Goal: Information Seeking & Learning: Learn about a topic

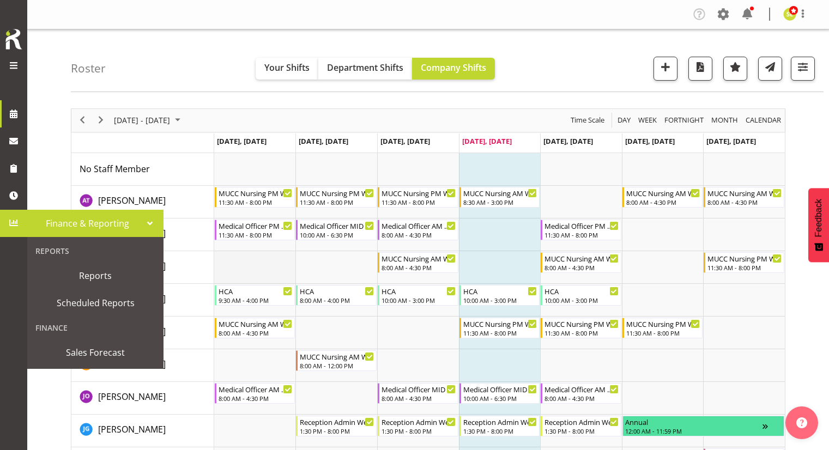
scroll to position [54, 0]
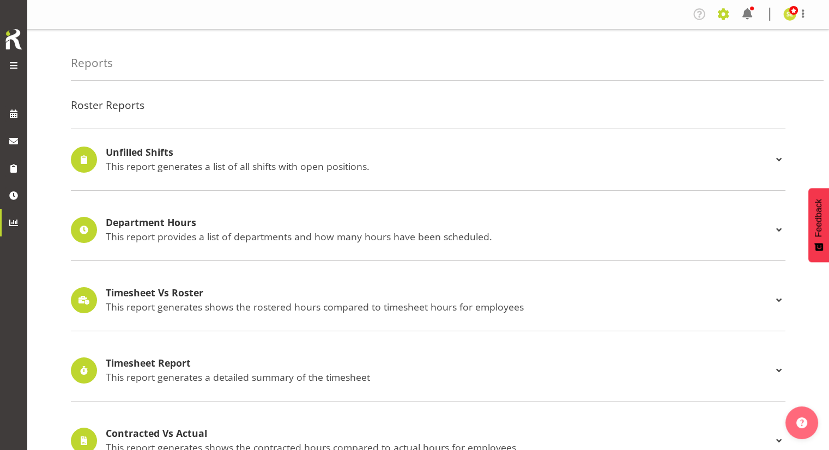
click at [725, 16] on span at bounding box center [722, 13] width 17 height 17
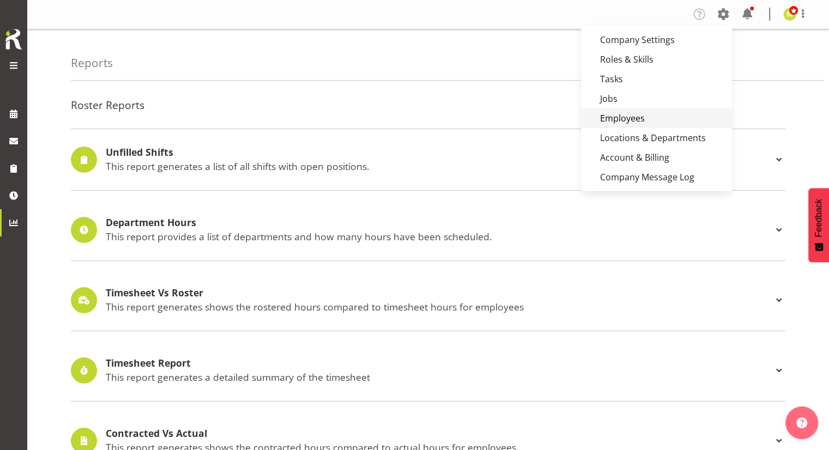
click at [626, 113] on link "Employees" at bounding box center [656, 118] width 151 height 20
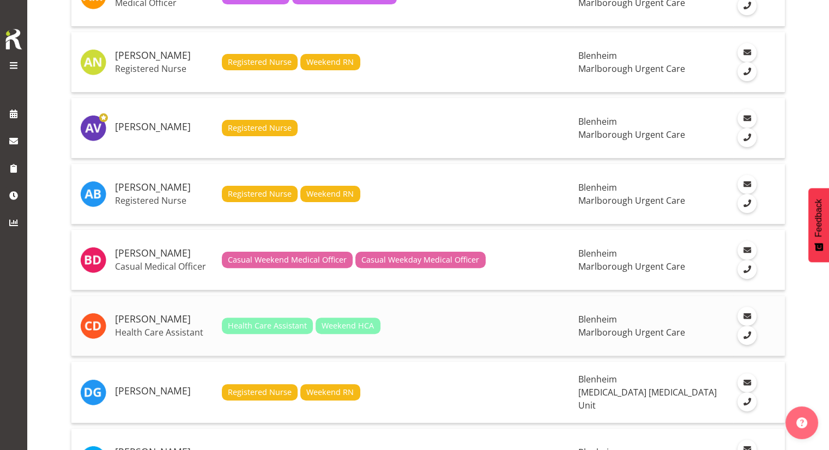
scroll to position [327, 0]
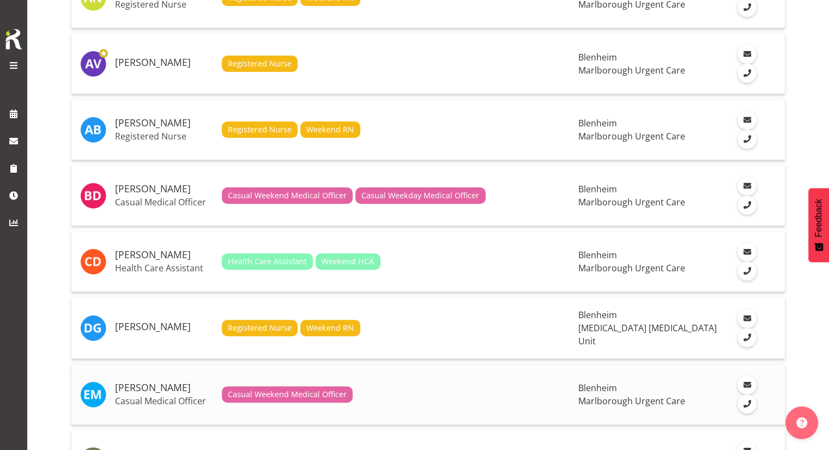
click at [157, 396] on p "Casual Medical Officer" at bounding box center [164, 401] width 98 height 11
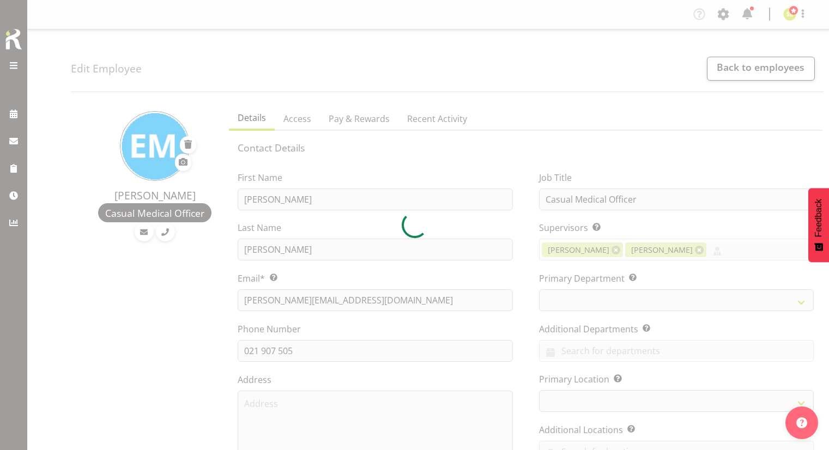
select select "TimelineWeek"
select select "manual"
select select "roster"
select select "day"
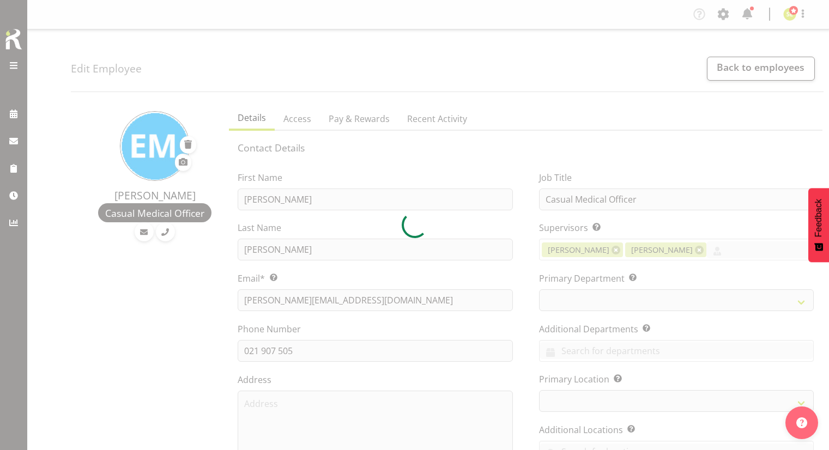
select select "day"
select select
select select "925"
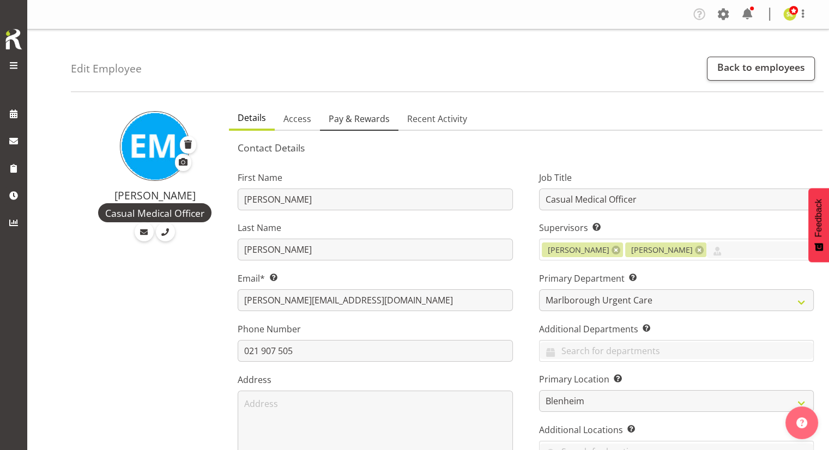
click at [350, 118] on span "Pay & Rewards" at bounding box center [359, 118] width 61 height 13
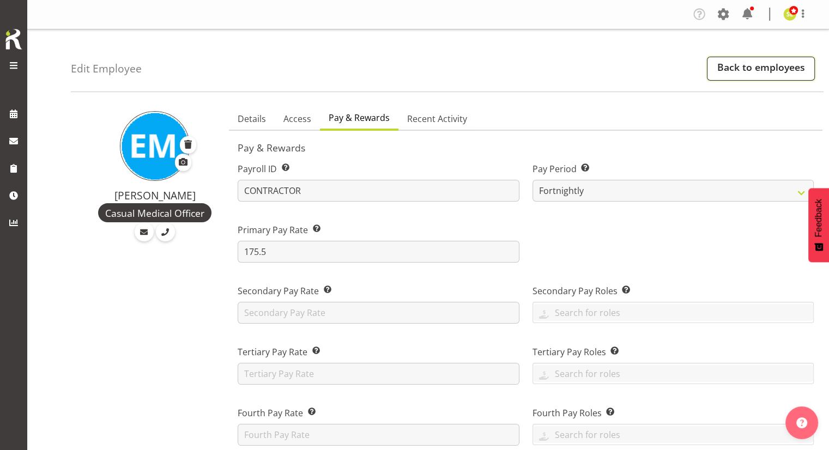
click at [741, 70] on link "Back to employees" at bounding box center [761, 69] width 108 height 24
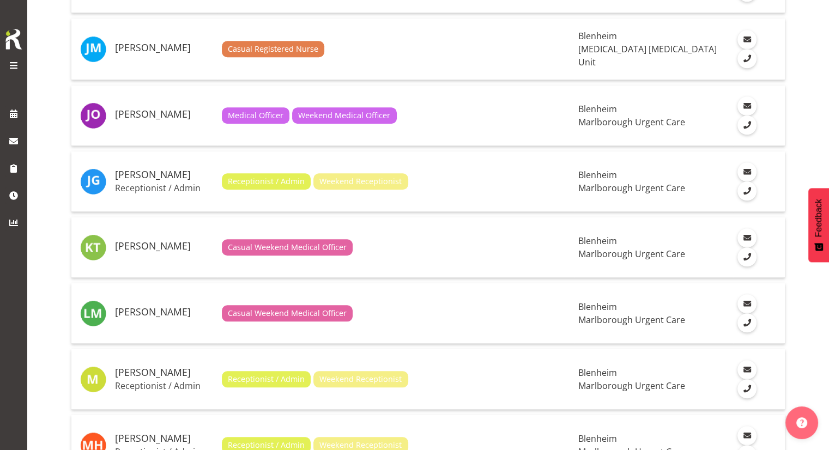
scroll to position [1090, 0]
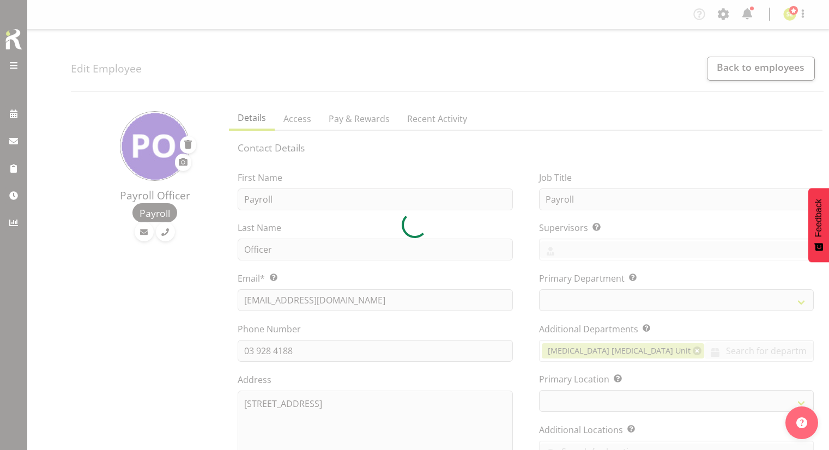
select select "TimelineWeek"
select select "925"
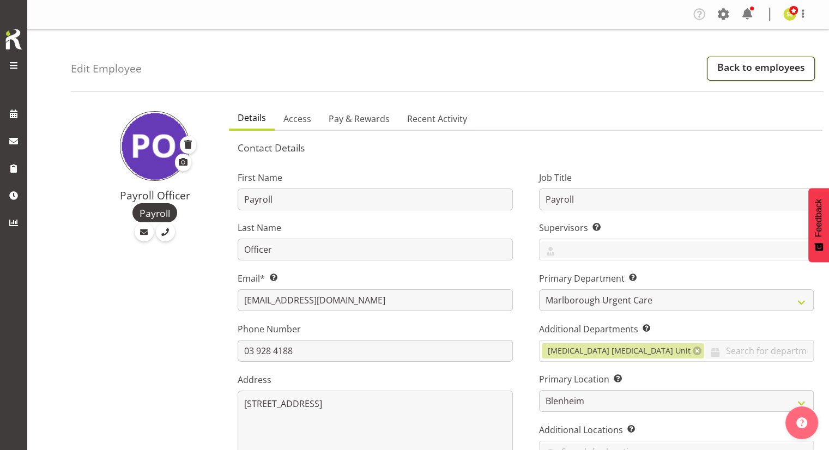
click at [723, 68] on link "Back to employees" at bounding box center [761, 69] width 108 height 24
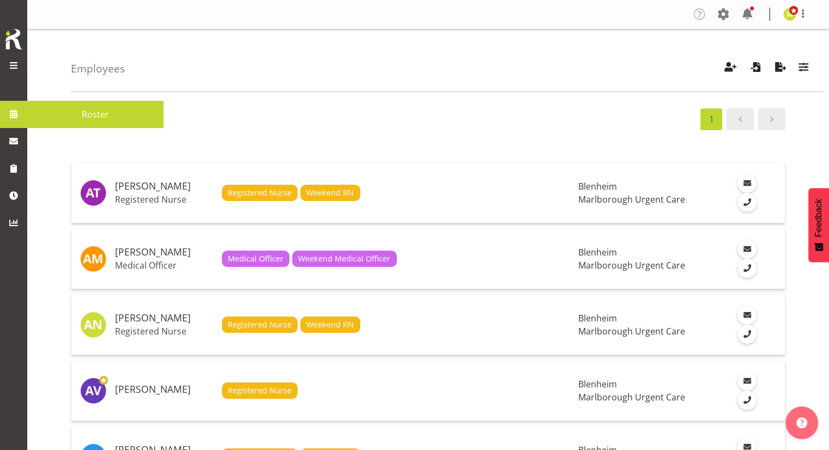
click at [17, 119] on span at bounding box center [13, 114] width 16 height 16
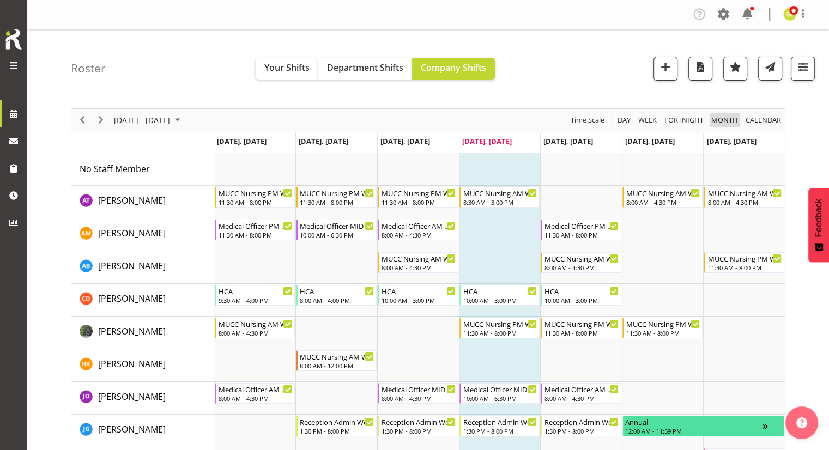
click at [720, 119] on span "Month" at bounding box center [724, 120] width 29 height 14
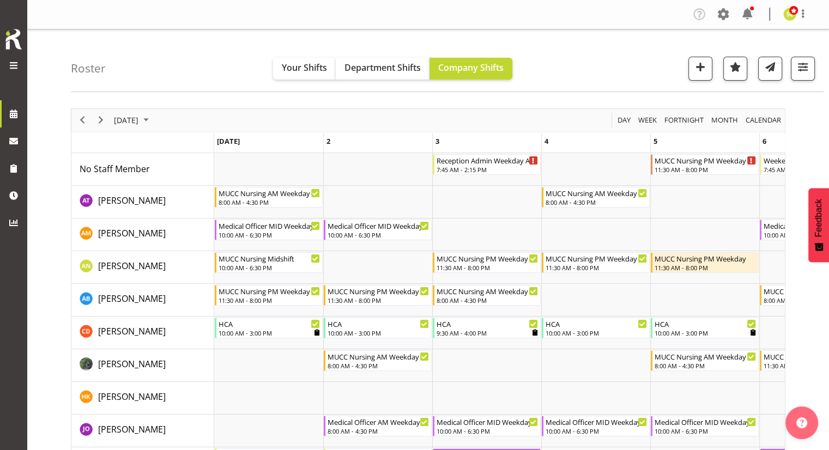
click at [756, 119] on span "calendar" at bounding box center [763, 120] width 38 height 14
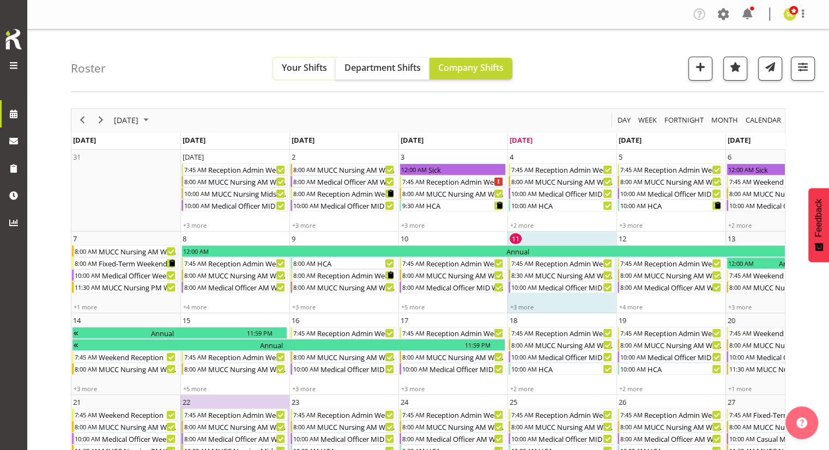
click at [310, 68] on span "Your Shifts" at bounding box center [304, 68] width 45 height 12
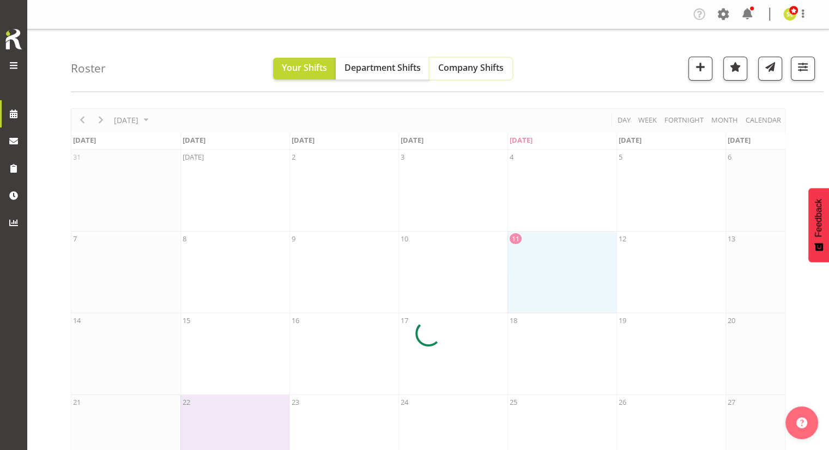
click at [475, 66] on span "Company Shifts" at bounding box center [470, 68] width 65 height 12
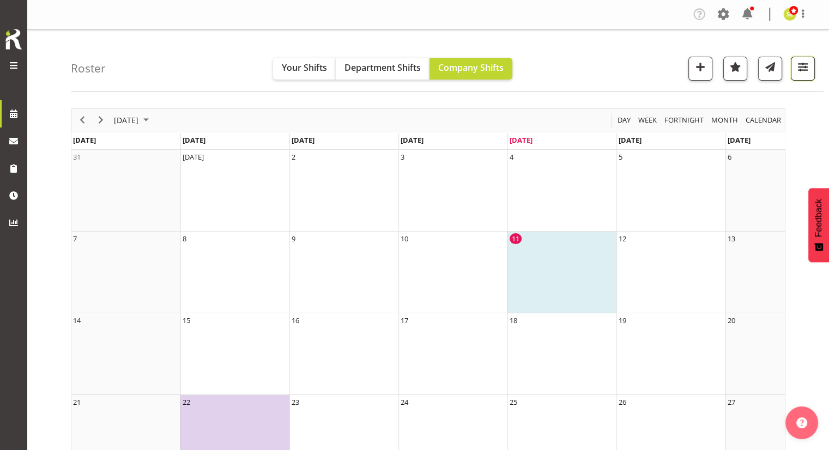
click at [806, 66] on span "button" at bounding box center [803, 67] width 14 height 14
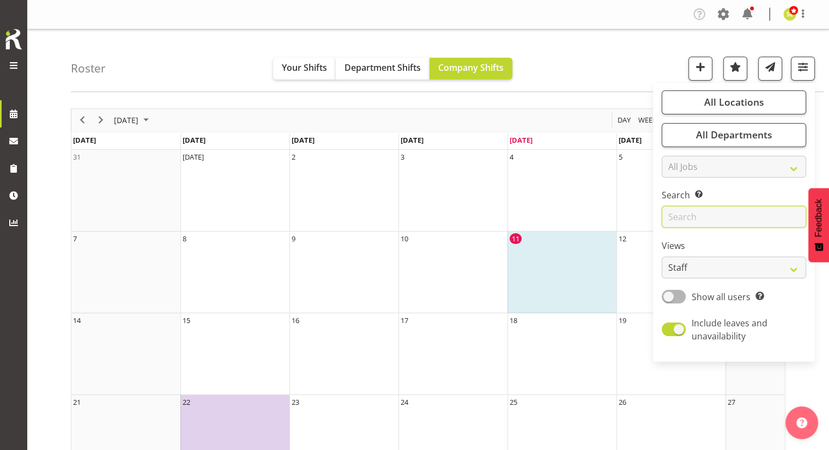
click at [694, 219] on input "text" at bounding box center [734, 217] width 144 height 22
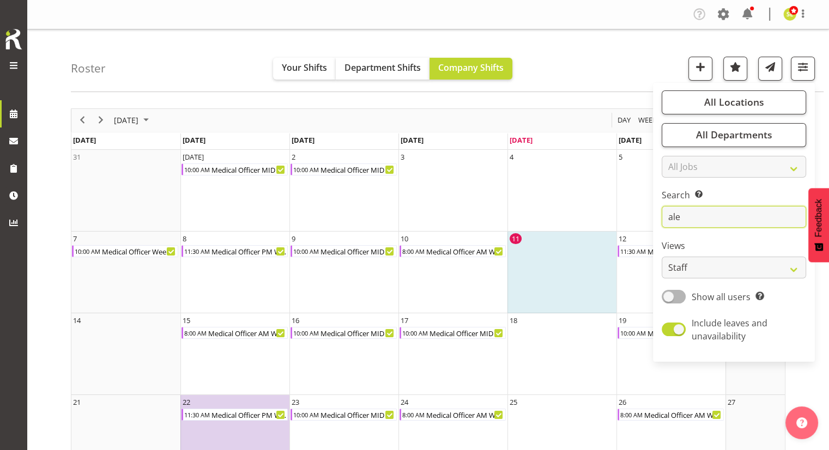
type input "ale"
click at [562, 83] on div "Roster Your Shifts Department Shifts Company Shifts All Locations [GEOGRAPHIC_D…" at bounding box center [447, 60] width 752 height 63
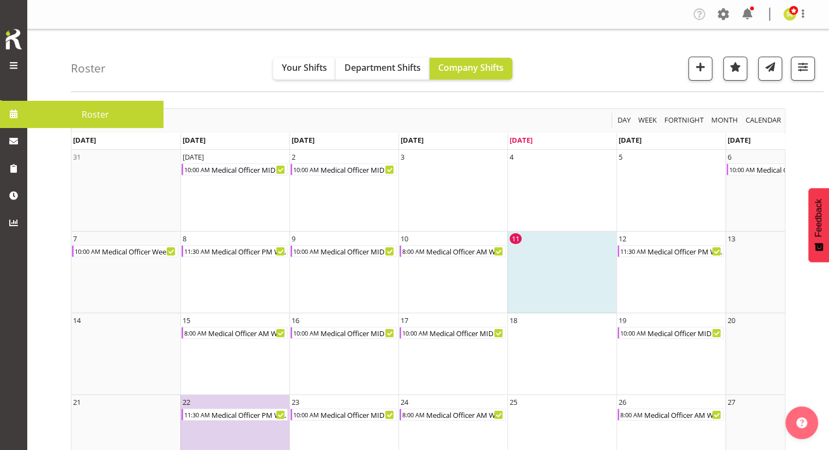
click at [15, 109] on span at bounding box center [13, 114] width 16 height 16
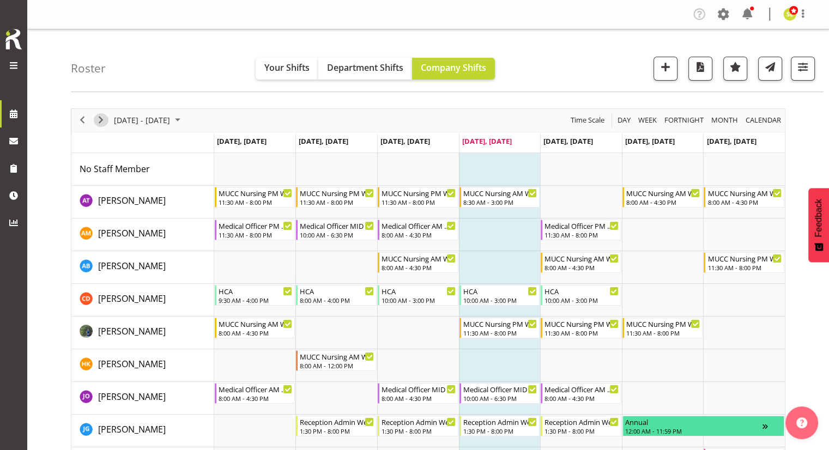
click at [96, 113] on div "next period" at bounding box center [101, 120] width 19 height 23
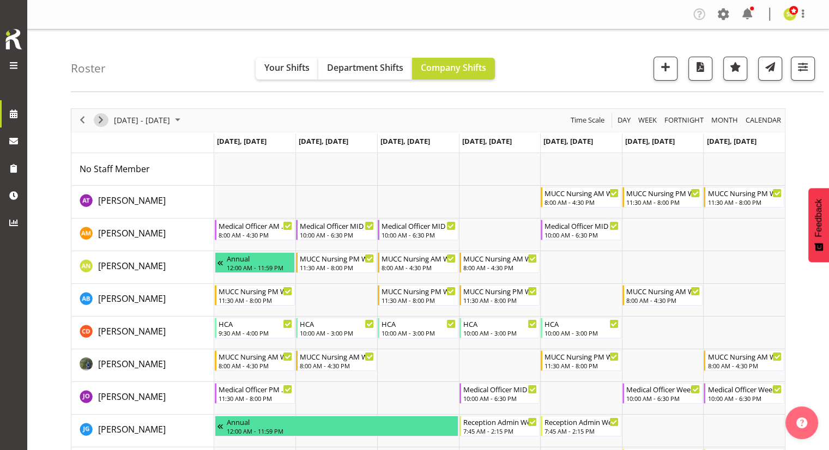
click at [104, 119] on span "Next" at bounding box center [100, 120] width 13 height 14
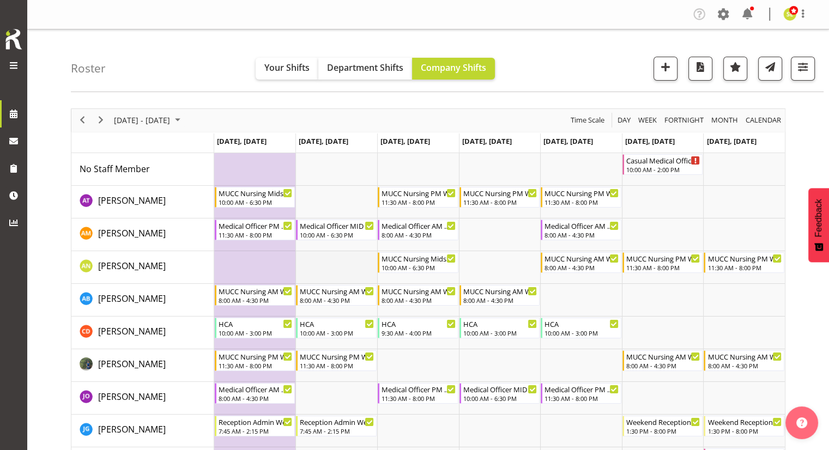
scroll to position [54, 0]
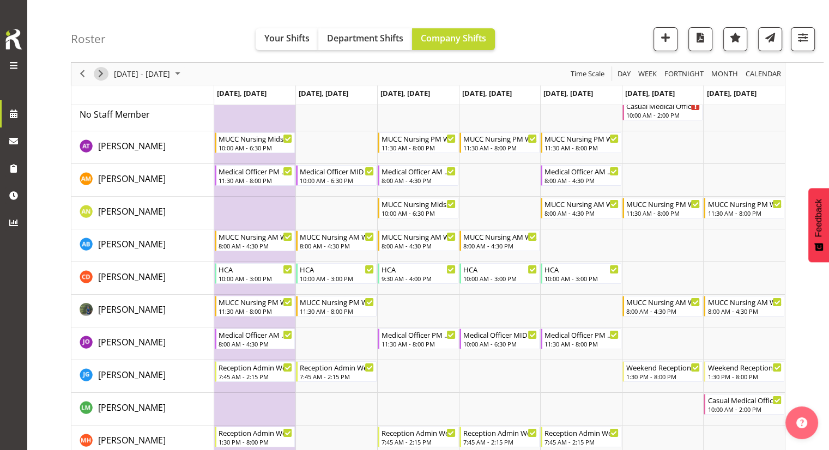
click at [101, 77] on span "Next" at bounding box center [100, 75] width 13 height 14
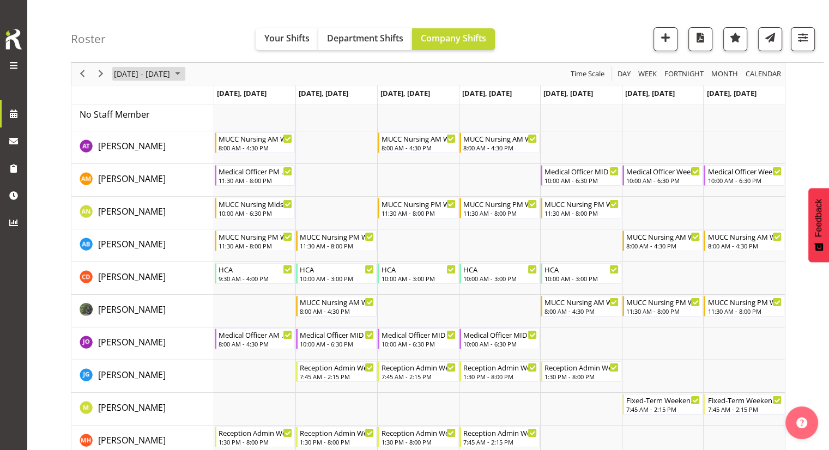
click at [145, 73] on span "[DATE] - [DATE]" at bounding box center [142, 75] width 58 height 14
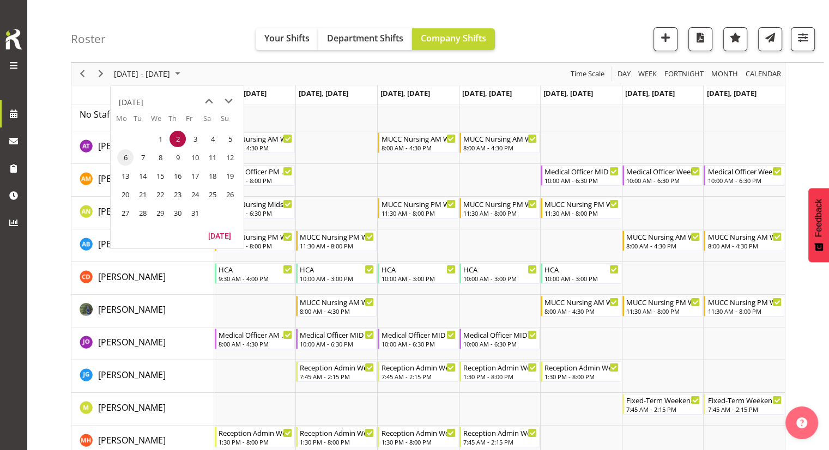
click at [122, 153] on span "6" at bounding box center [125, 157] width 16 height 16
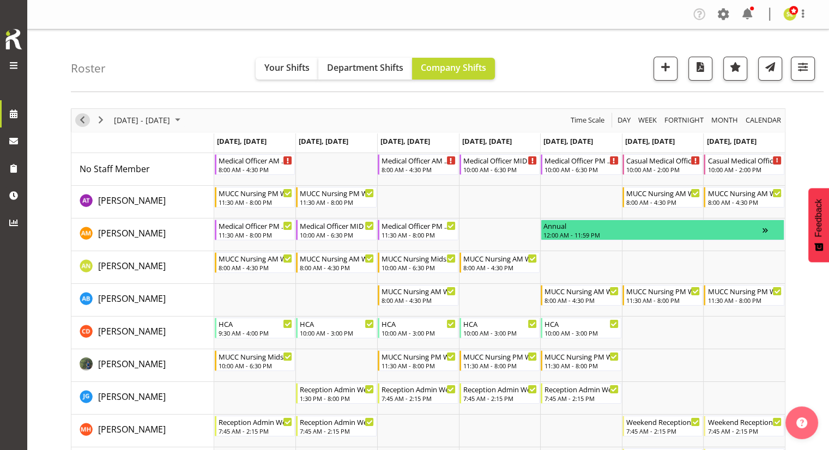
click at [87, 124] on span "Previous" at bounding box center [82, 120] width 13 height 14
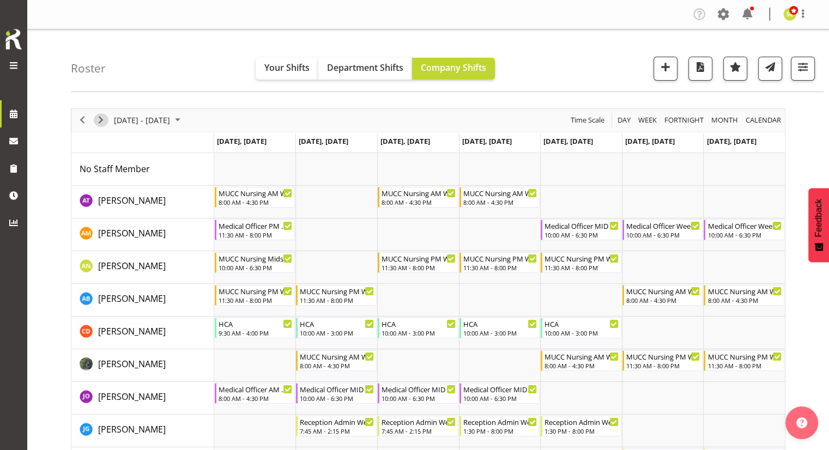
click at [105, 125] on span "Next" at bounding box center [100, 120] width 13 height 14
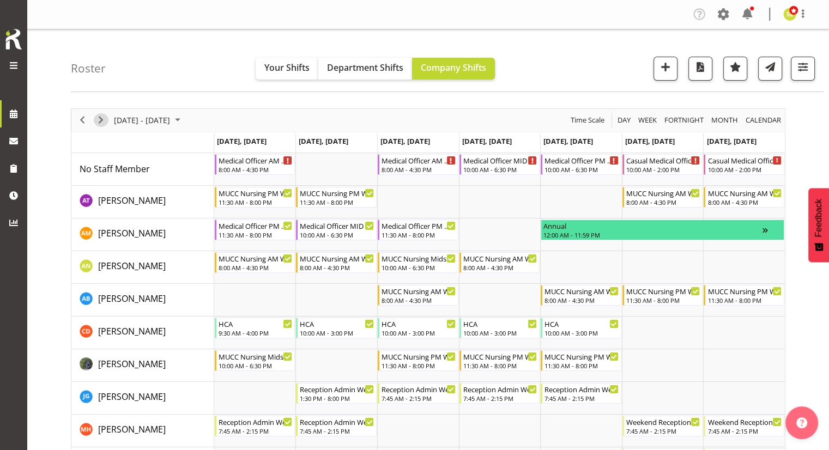
click at [99, 123] on span "Next" at bounding box center [100, 120] width 13 height 14
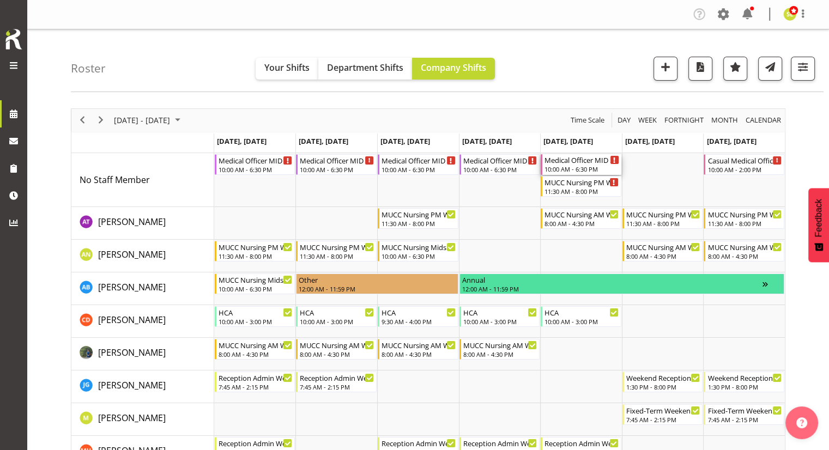
click at [597, 169] on div "10:00 AM - 6:30 PM" at bounding box center [581, 169] width 75 height 9
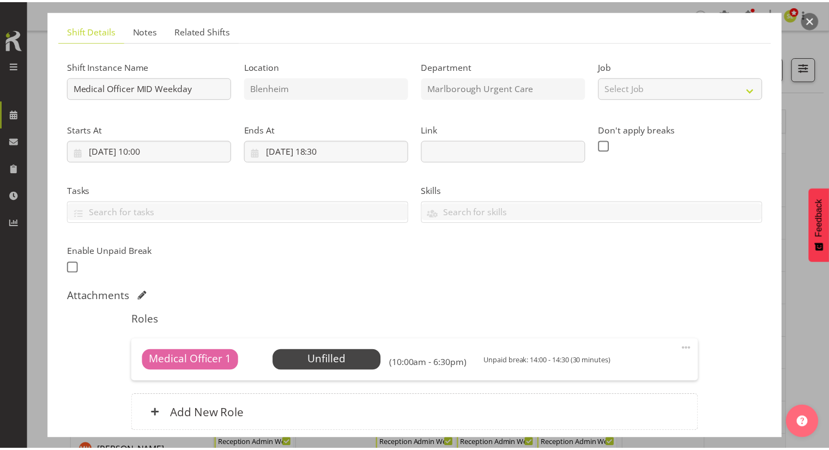
scroll to position [109, 0]
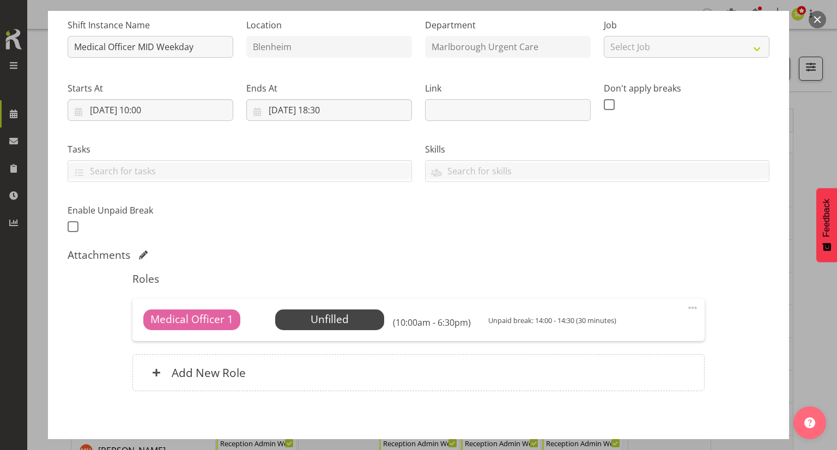
click at [818, 23] on button "button" at bounding box center [817, 19] width 17 height 17
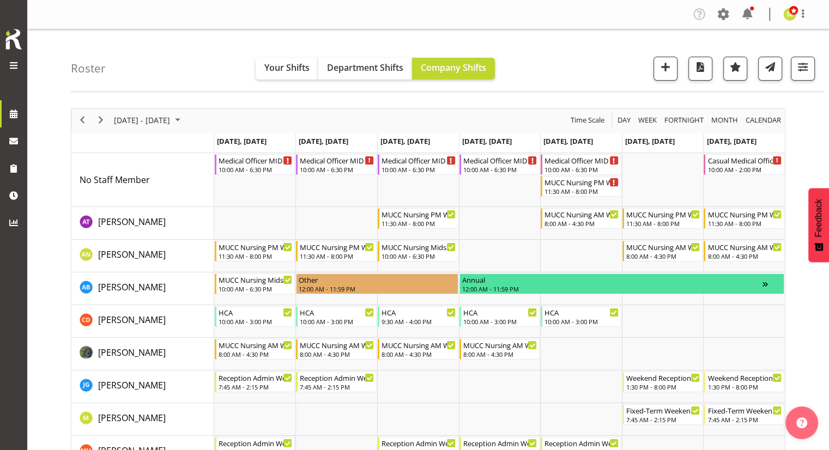
scroll to position [0, 0]
click at [102, 124] on span "Next" at bounding box center [100, 120] width 13 height 14
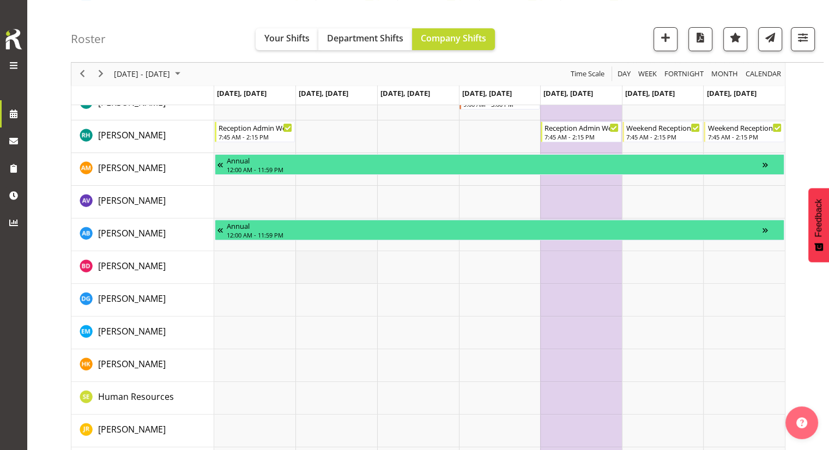
scroll to position [109, 0]
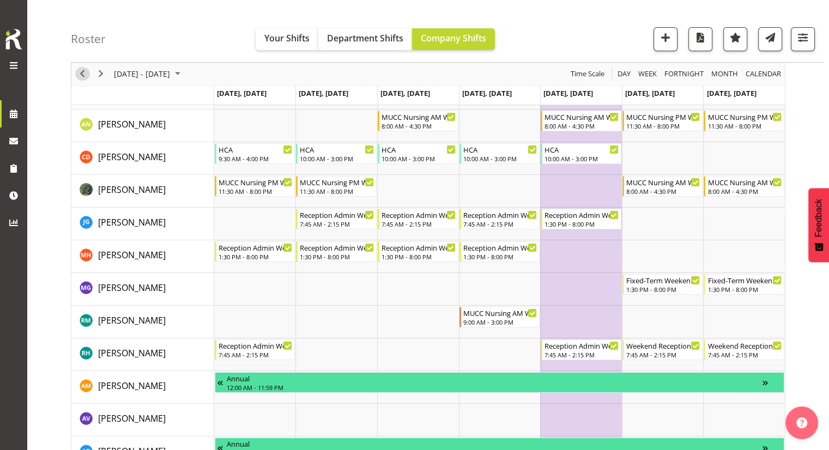
drag, startPoint x: 86, startPoint y: 77, endPoint x: 108, endPoint y: 99, distance: 31.2
click at [86, 77] on span "Previous" at bounding box center [82, 75] width 13 height 14
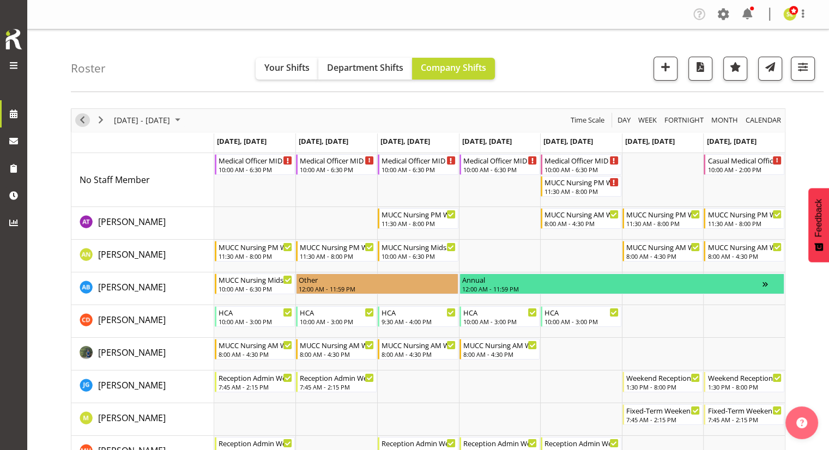
drag, startPoint x: 86, startPoint y: 123, endPoint x: 116, endPoint y: 133, distance: 31.2
click at [86, 123] on span "Previous" at bounding box center [82, 120] width 13 height 14
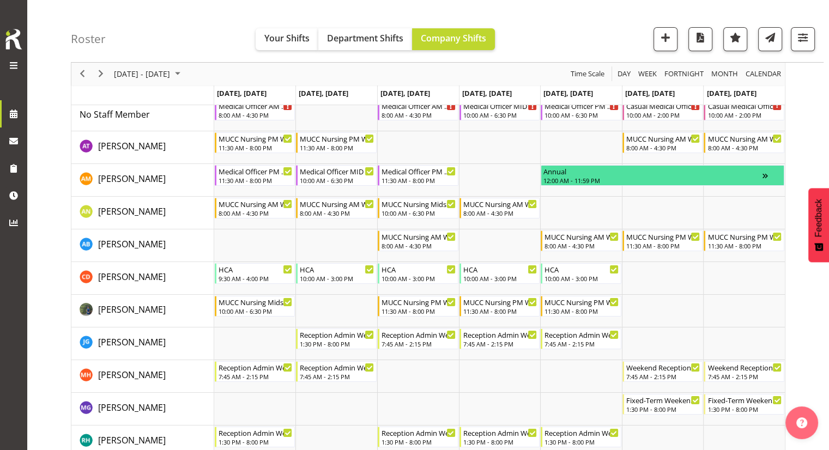
scroll to position [109, 0]
